Goal: Task Accomplishment & Management: Manage account settings

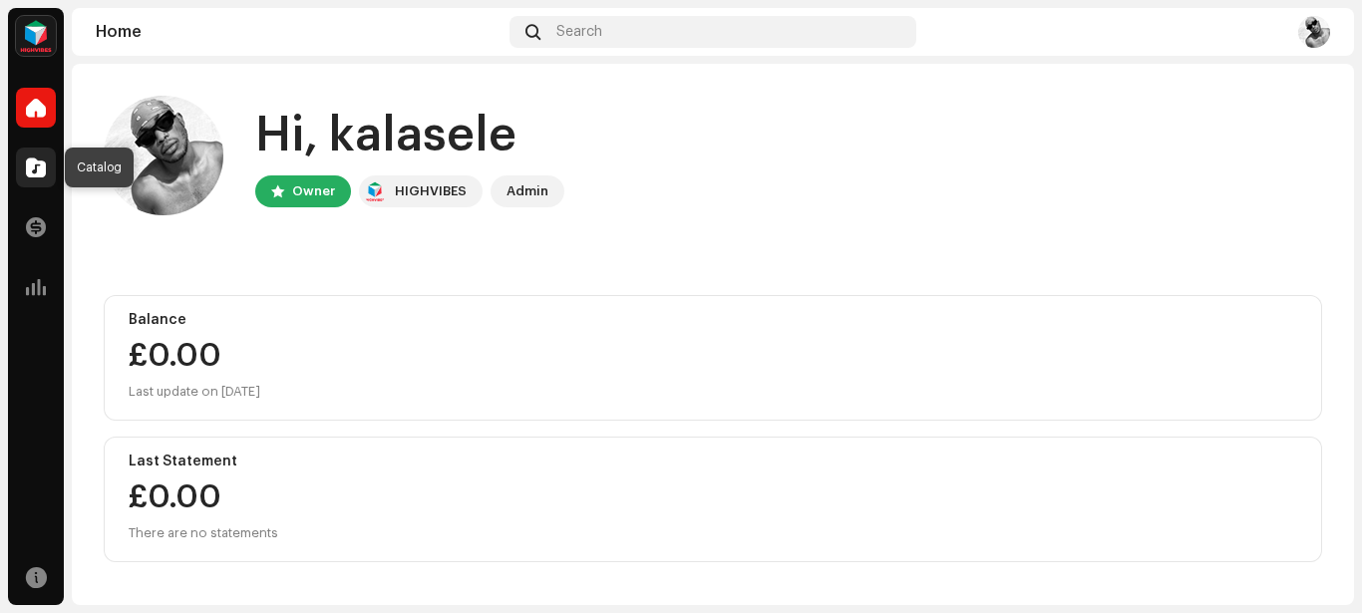
click at [41, 178] on div at bounding box center [36, 168] width 40 height 40
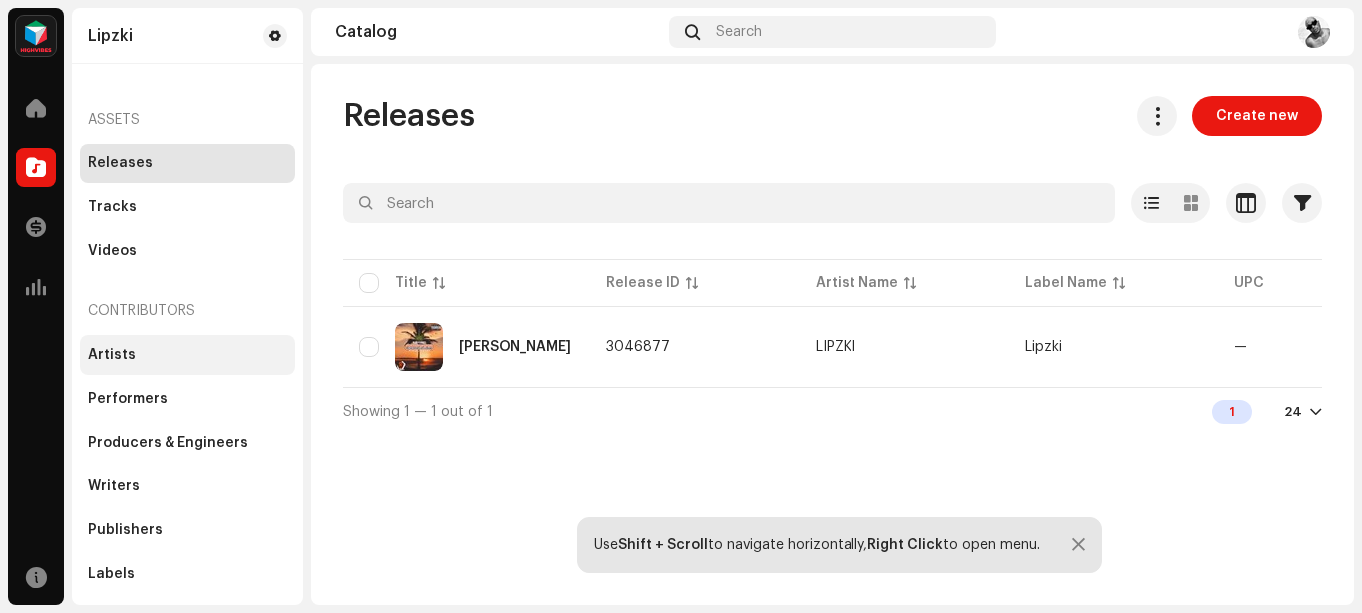
click at [135, 342] on div "Artists" at bounding box center [187, 355] width 215 height 40
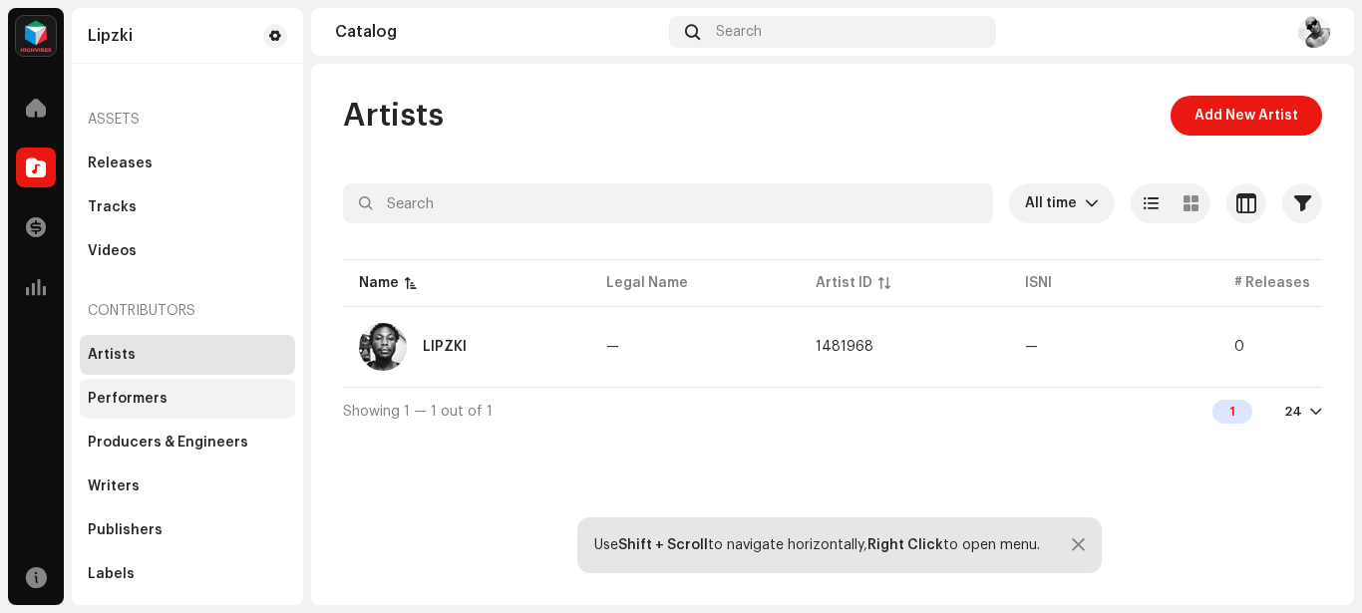
click at [160, 399] on div "Performers" at bounding box center [128, 399] width 80 height 16
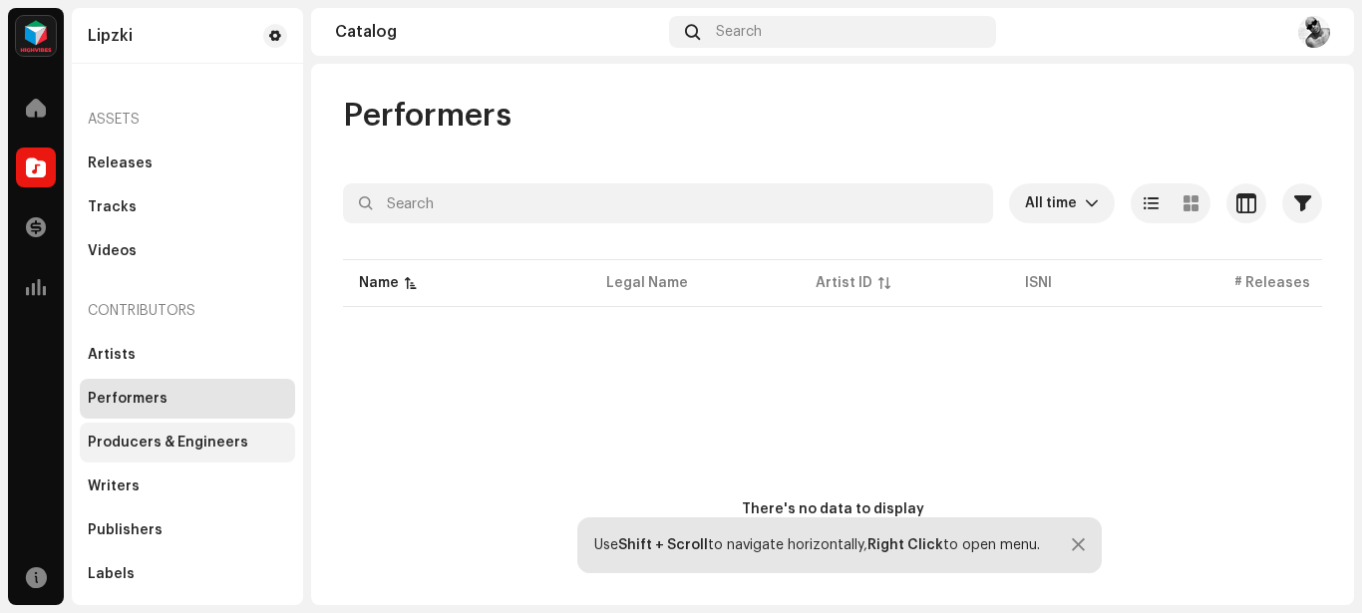
click at [162, 451] on div "Producers & Engineers" at bounding box center [187, 443] width 215 height 40
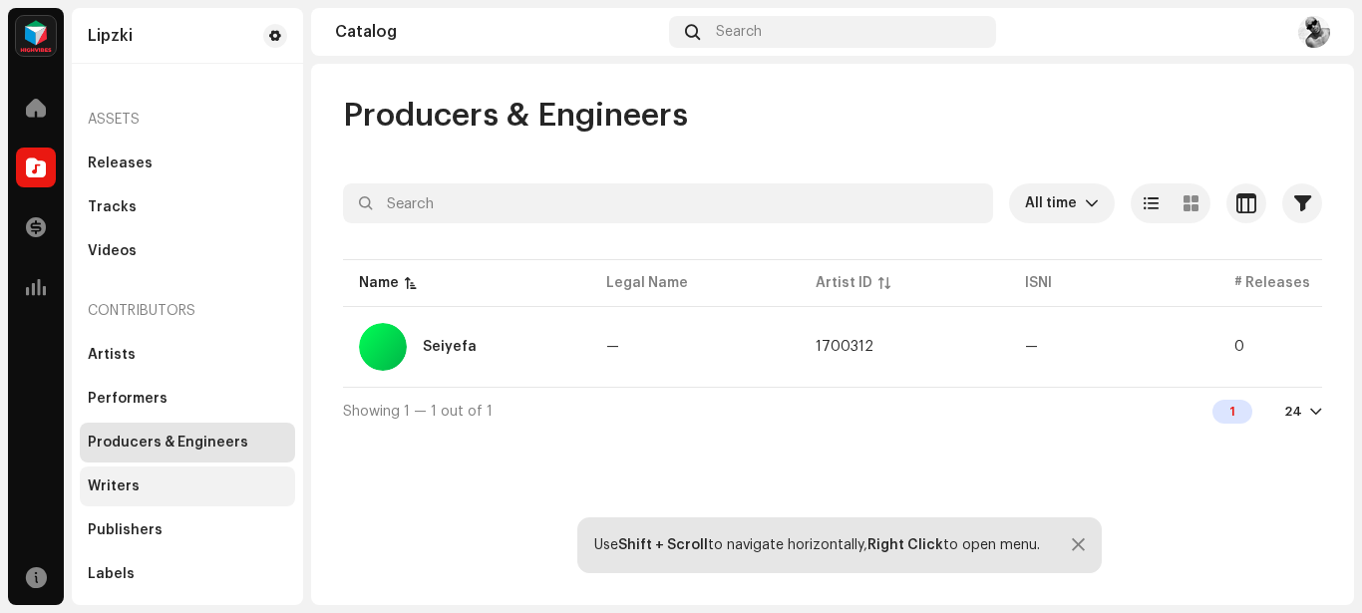
click at [162, 491] on div "Writers" at bounding box center [187, 487] width 199 height 16
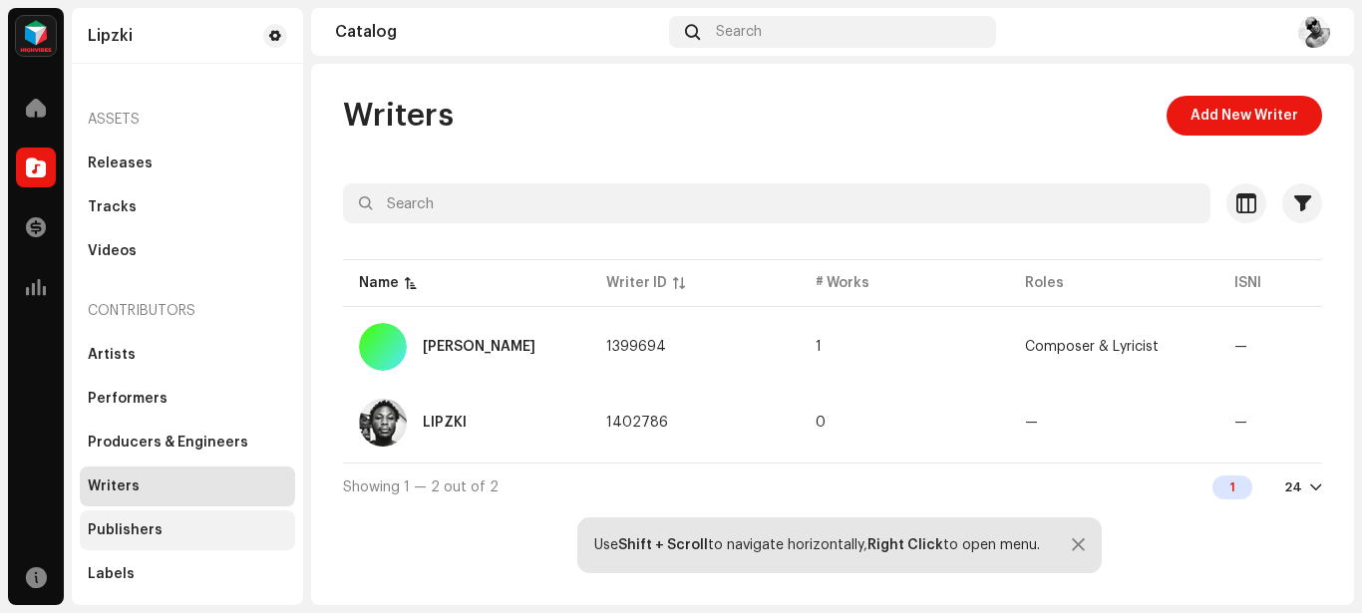
click at [153, 533] on div "Publishers" at bounding box center [125, 530] width 75 height 16
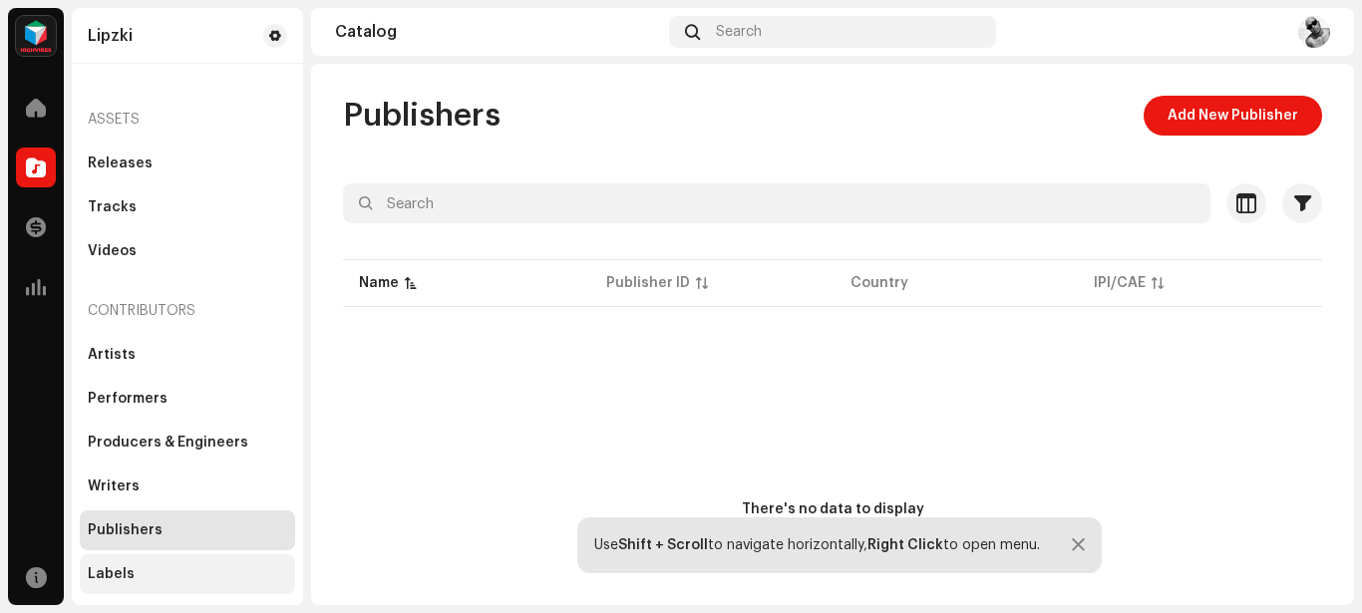
click at [139, 570] on div "Labels" at bounding box center [187, 574] width 199 height 16
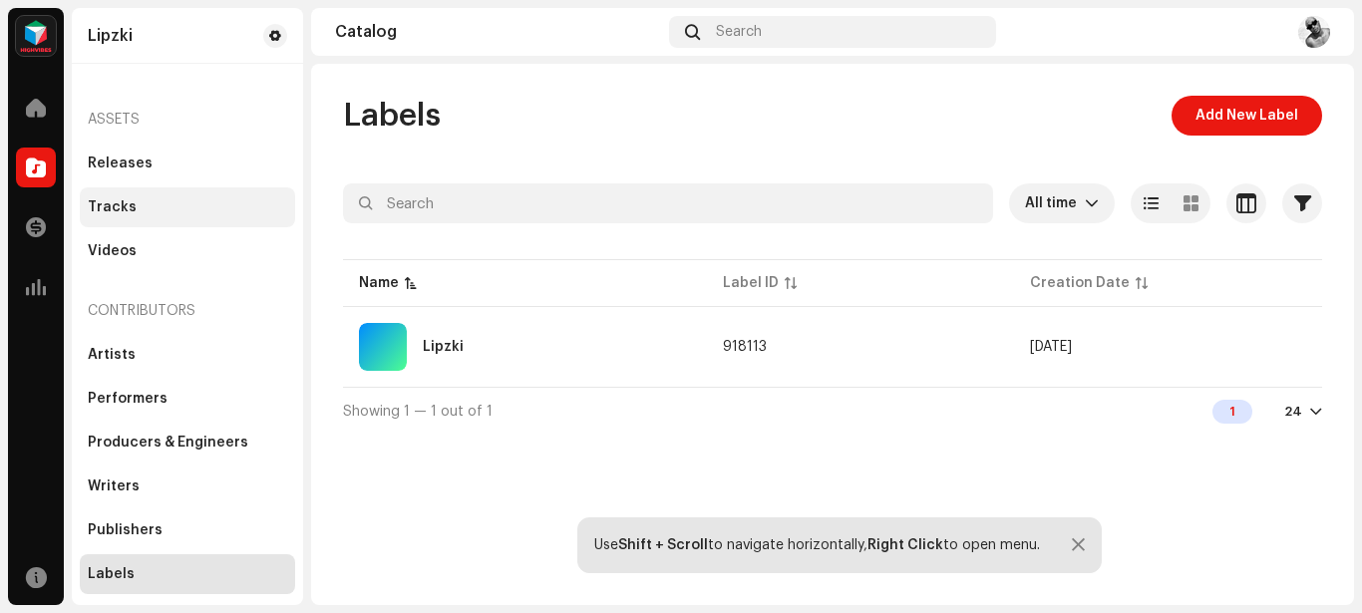
click at [134, 205] on div "Tracks" at bounding box center [187, 207] width 199 height 16
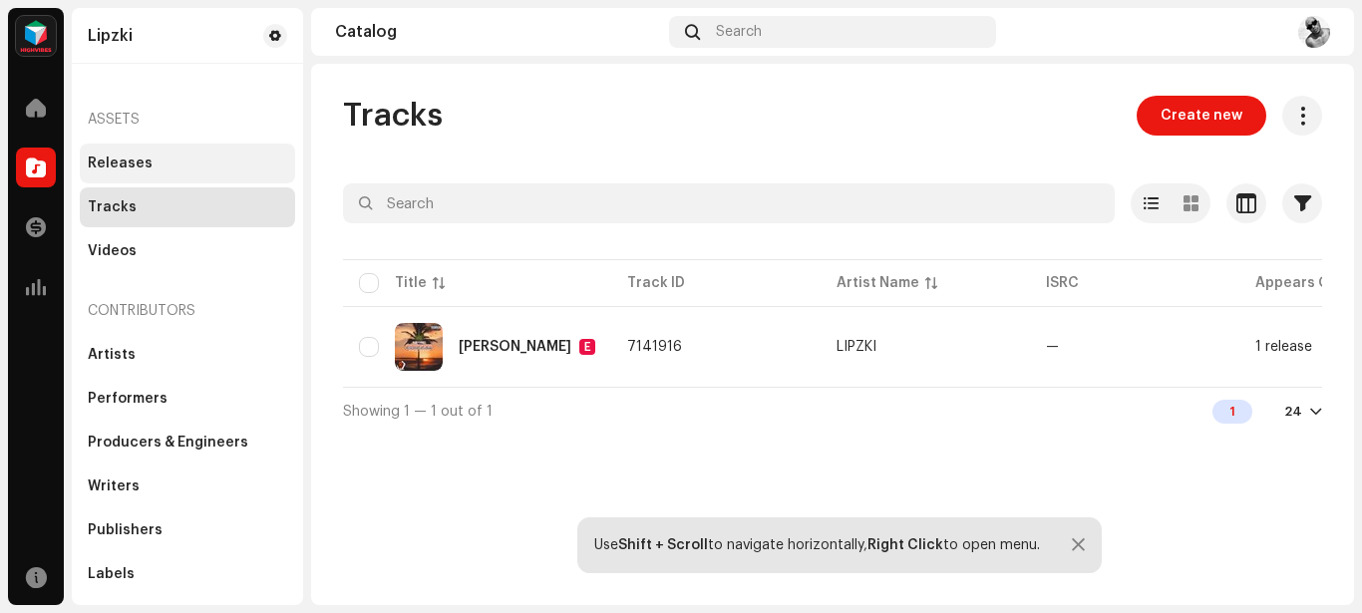
click at [123, 166] on div "Releases" at bounding box center [120, 164] width 65 height 16
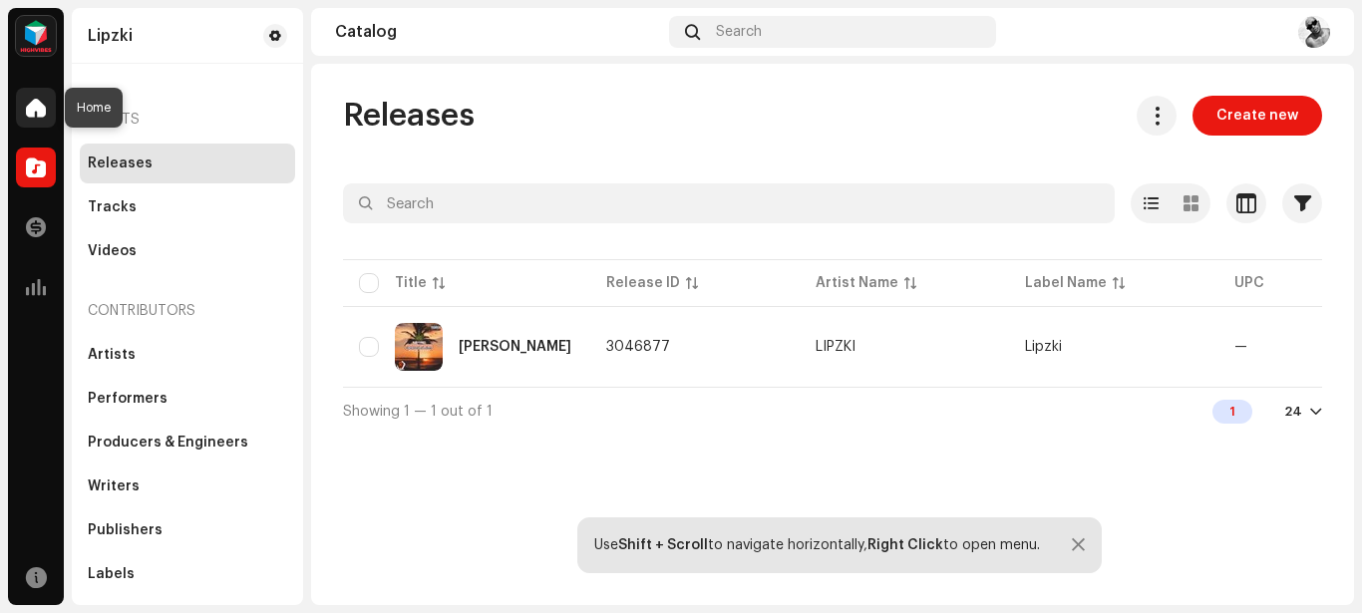
click at [33, 110] on span at bounding box center [36, 108] width 20 height 16
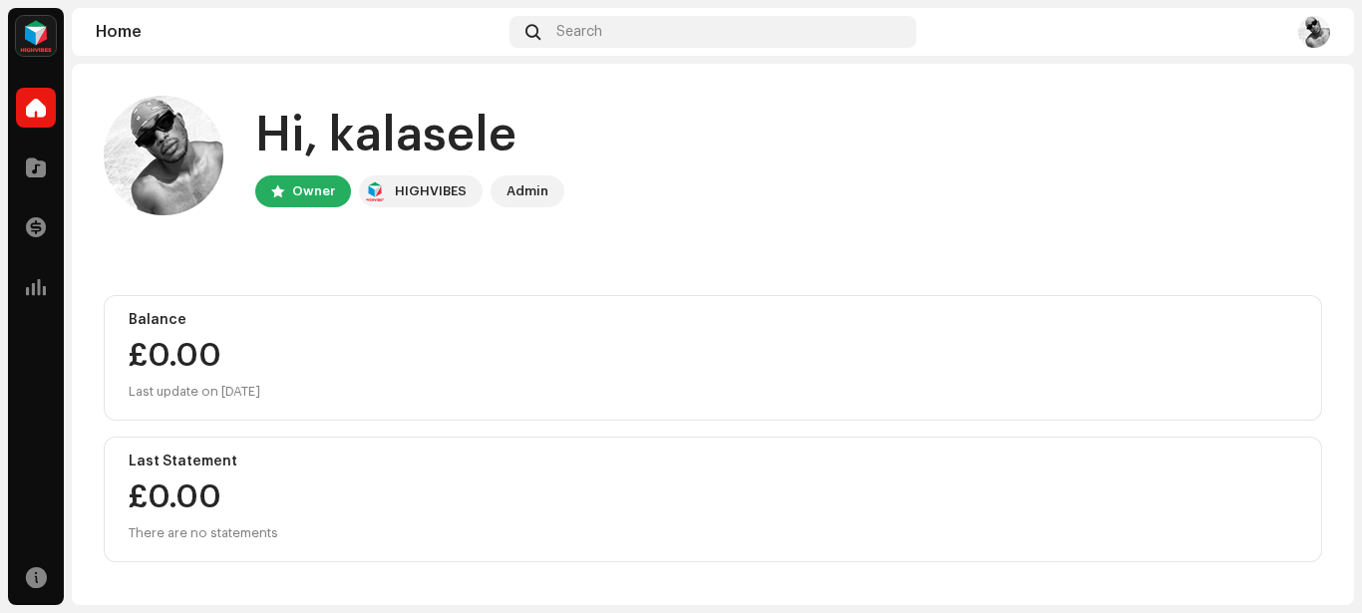
click at [1323, 39] on img at bounding box center [1314, 32] width 32 height 32
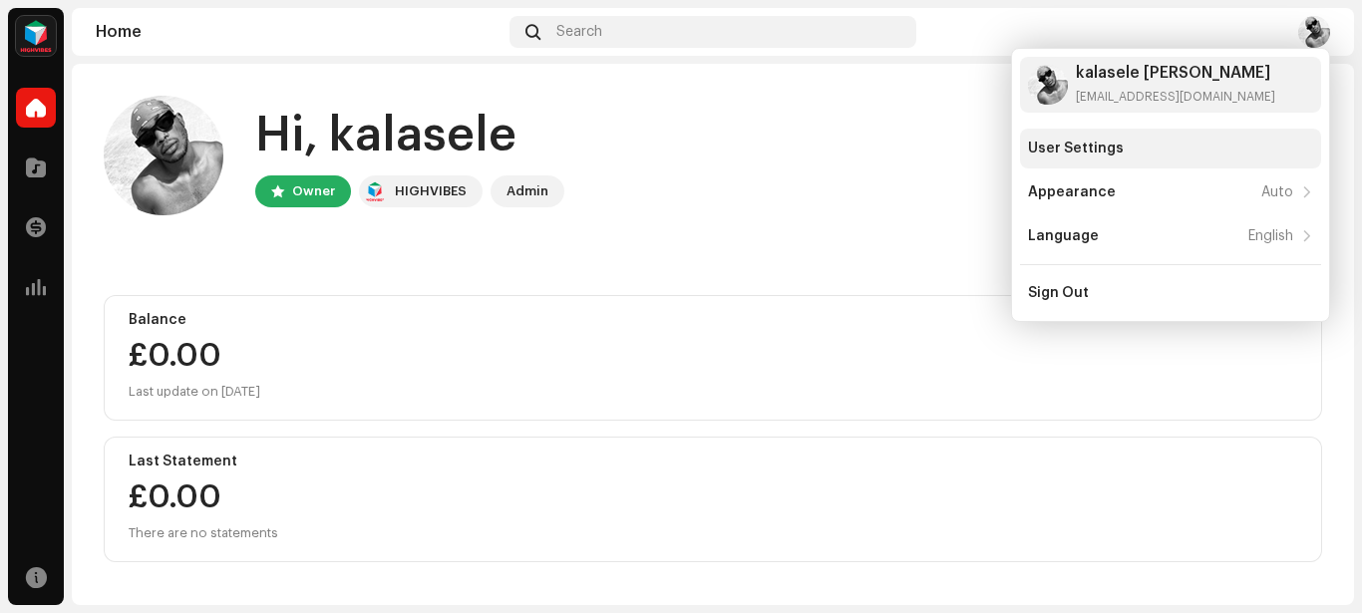
click at [1142, 153] on div "User Settings" at bounding box center [1170, 149] width 285 height 16
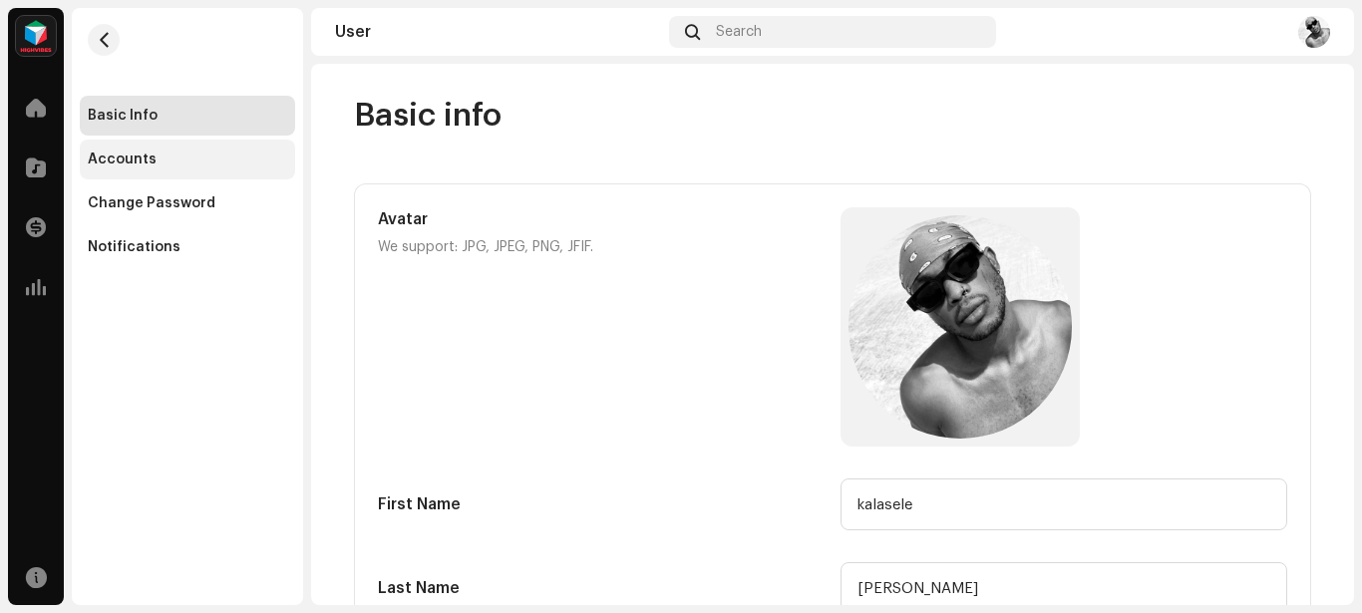
click at [124, 161] on div "Accounts" at bounding box center [122, 160] width 69 height 16
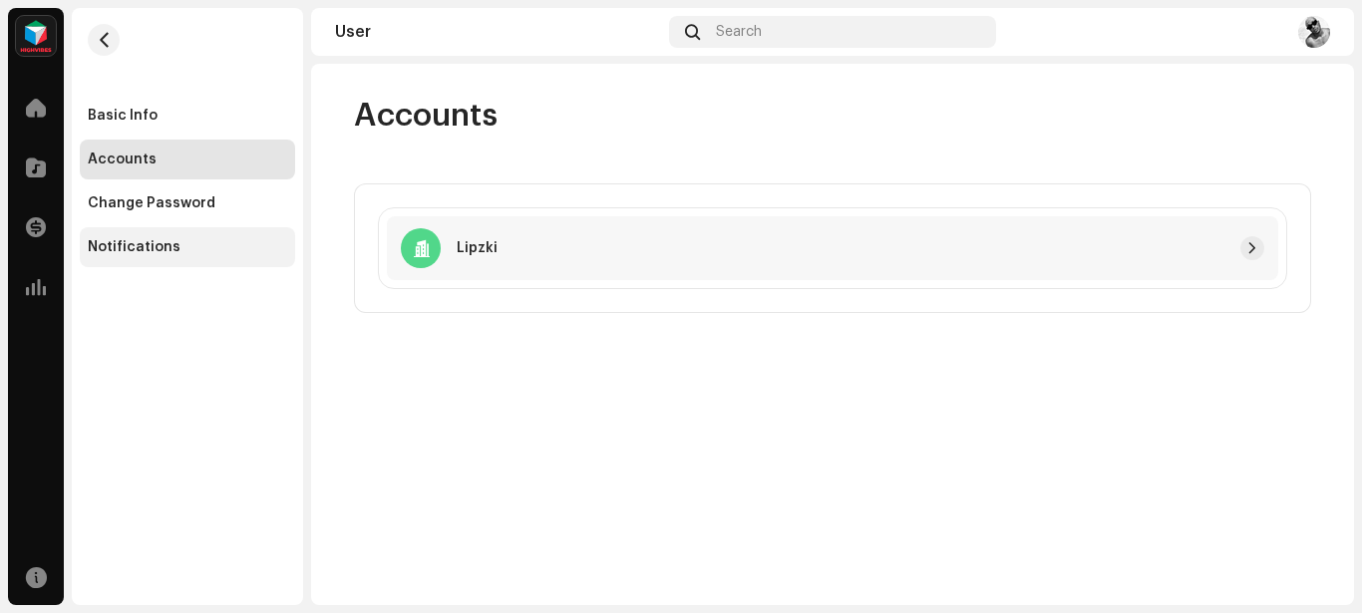
click at [177, 247] on div "Notifications" at bounding box center [187, 247] width 199 height 16
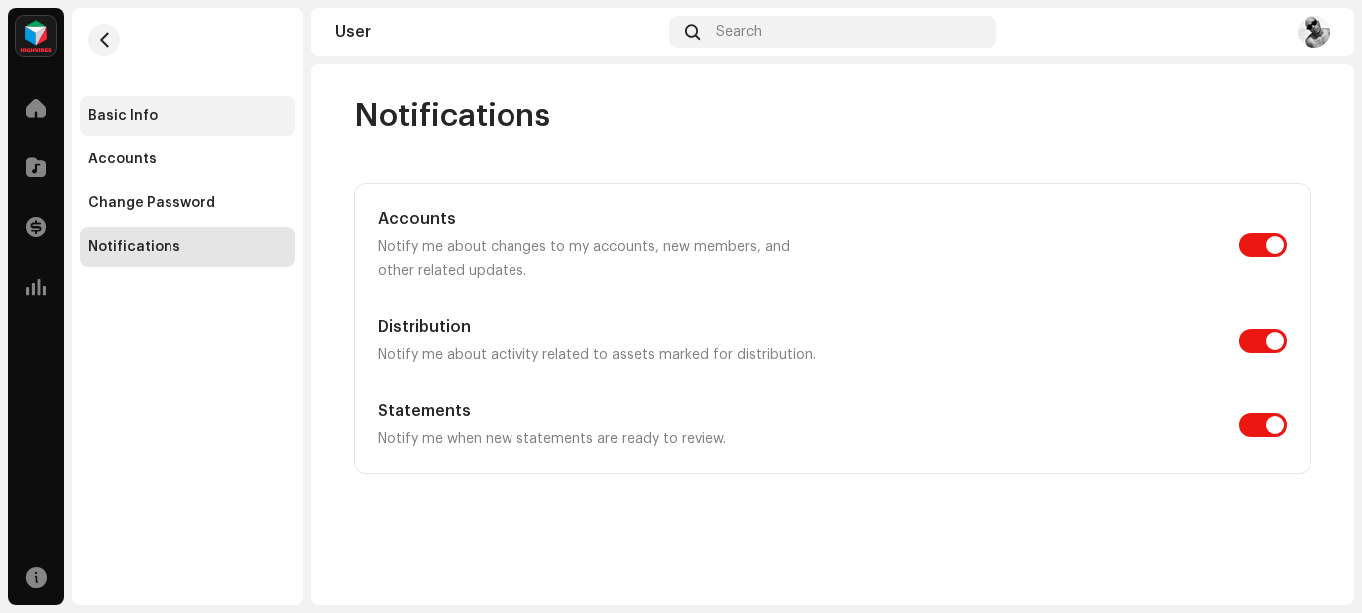
click at [128, 113] on div "Basic Info" at bounding box center [123, 116] width 70 height 16
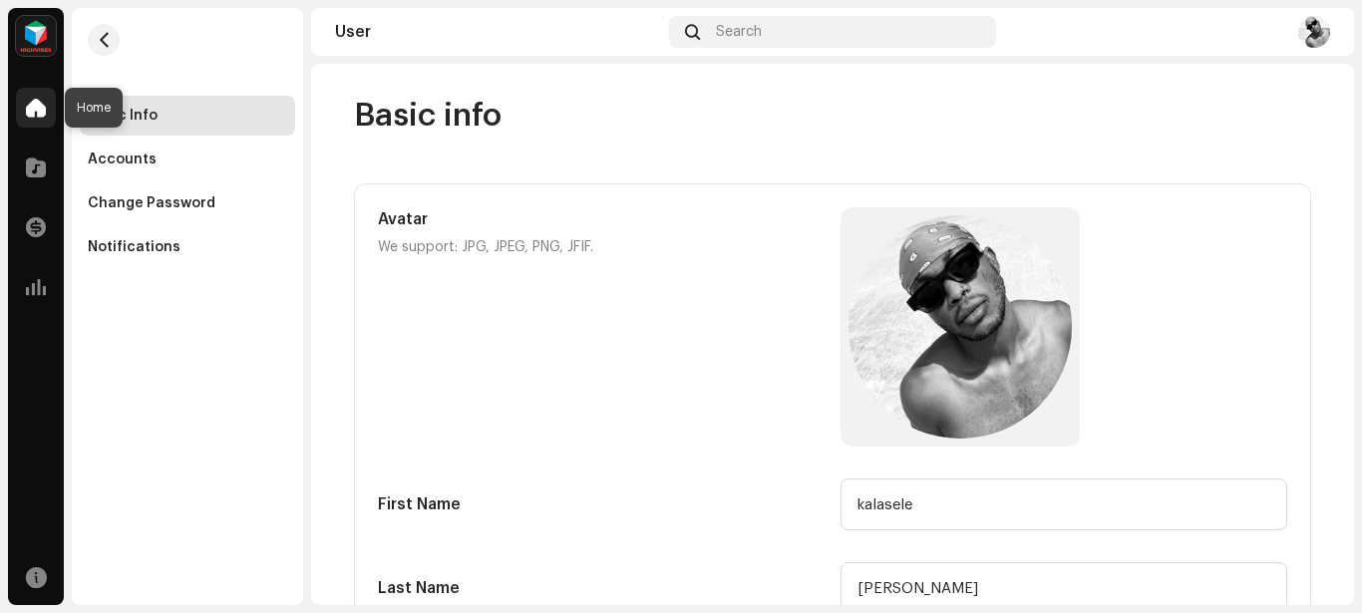
click at [28, 109] on span at bounding box center [36, 108] width 20 height 16
